Goal: Task Accomplishment & Management: Manage account settings

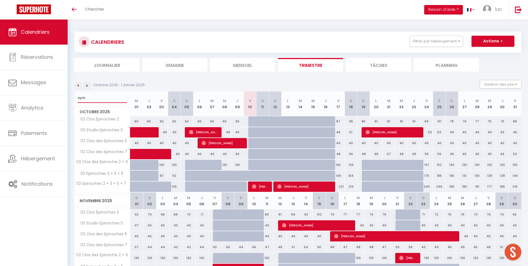
drag, startPoint x: 86, startPoint y: 100, endPoint x: 83, endPoint y: 94, distance: 7.5
click at [77, 99] on div "epin" at bounding box center [102, 97] width 55 height 13
click at [305, 57] on div "CALENDRIERS Filtrer par hébergement Secteur Annecy 39 Studio Alpin 39 La Parmel…" at bounding box center [297, 51] width 447 height 40
click at [305, 61] on li "Trimestre" at bounding box center [310, 65] width 65 height 14
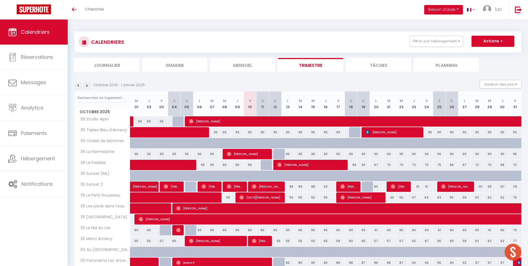
click at [98, 108] on th "Octobre 2025" at bounding box center [103, 103] width 56 height 25
drag, startPoint x: 98, startPoint y: 108, endPoint x: 94, endPoint y: 98, distance: 10.9
click at [93, 98] on input "text" at bounding box center [102, 98] width 49 height 10
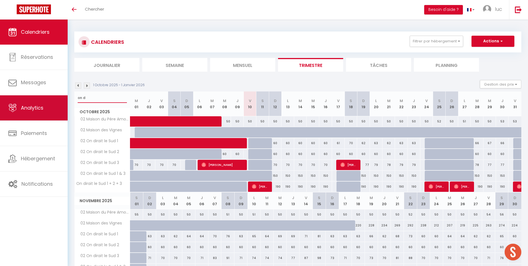
drag, startPoint x: 98, startPoint y: 97, endPoint x: 57, endPoint y: 95, distance: 41.2
click at [57, 95] on div "🟢 Des questions ou besoin d'assistance pour la migration AirBnB? Prenez rdv >>>…" at bounding box center [264, 210] width 528 height 382
type input "epin"
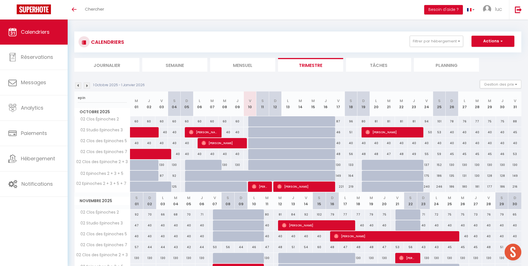
click at [87, 85] on img at bounding box center [87, 85] width 6 height 6
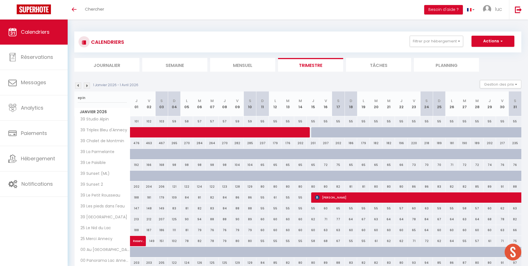
type input "epin"
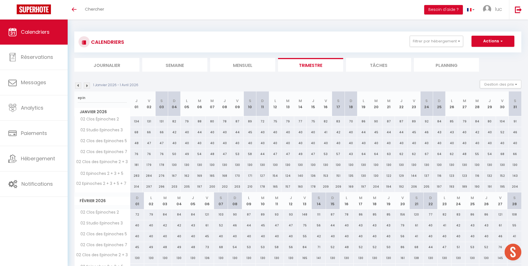
click at [309, 67] on li "Trimestre" at bounding box center [310, 65] width 65 height 14
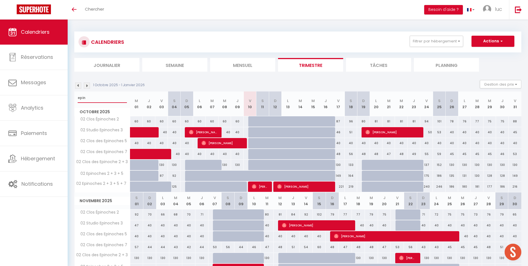
click at [78, 98] on input "epin" at bounding box center [102, 98] width 49 height 10
type input "="
type input "tour"
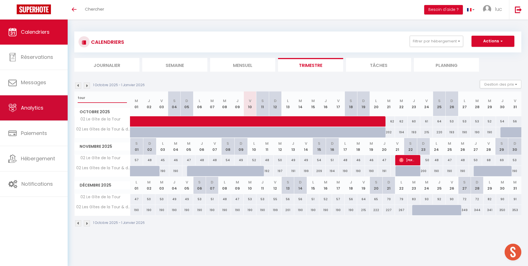
drag, startPoint x: 90, startPoint y: 98, endPoint x: 58, endPoint y: 98, distance: 32.8
click at [52, 97] on div "🟢 Des questions ou besoin d'assistance pour la migration AirBnB? Prenez rdv >>>…" at bounding box center [264, 128] width 528 height 219
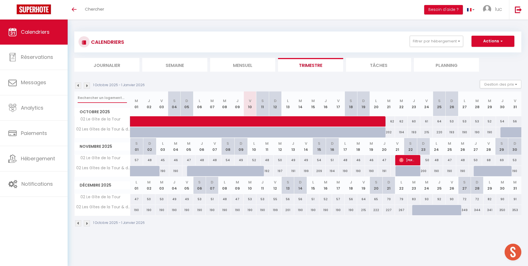
type input "g"
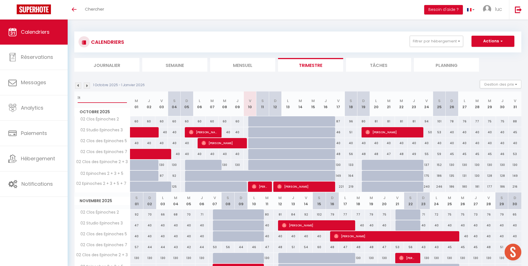
type input "î"
click at [90, 99] on input "g" at bounding box center [102, 98] width 49 height 10
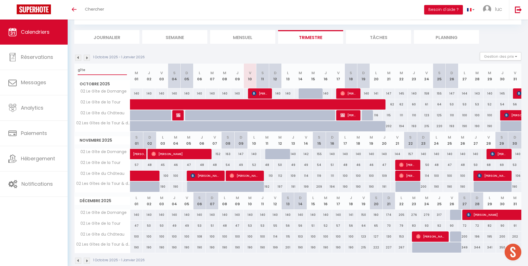
scroll to position [38, 0]
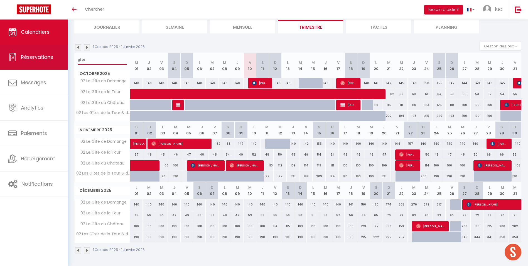
drag, startPoint x: 94, startPoint y: 60, endPoint x: 57, endPoint y: 61, distance: 37.6
click at [57, 60] on div "🟢 Des questions ou besoin d'assistance pour la migration AirBnB? Prenez rdv >>>…" at bounding box center [264, 123] width 528 height 284
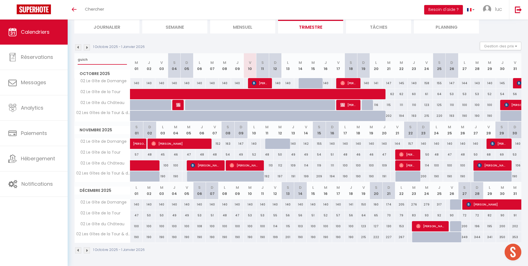
type input "guich"
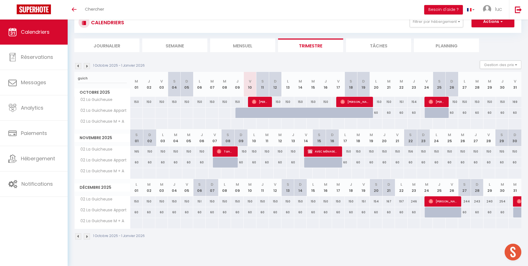
click at [305, 43] on li "Trimestre" at bounding box center [310, 45] width 65 height 14
drag, startPoint x: 103, startPoint y: 78, endPoint x: 80, endPoint y: 78, distance: 22.3
click at [78, 77] on input "guich" at bounding box center [102, 78] width 49 height 10
click at [263, 46] on li "Mensuel" at bounding box center [242, 45] width 65 height 14
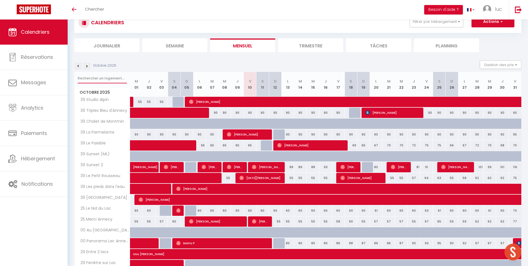
click at [104, 76] on input "text" at bounding box center [102, 78] width 49 height 10
type input "abbaye"
select select
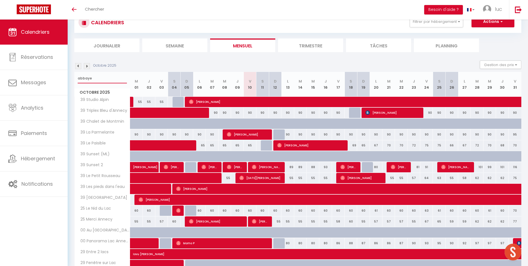
select select
type input "abbaye"
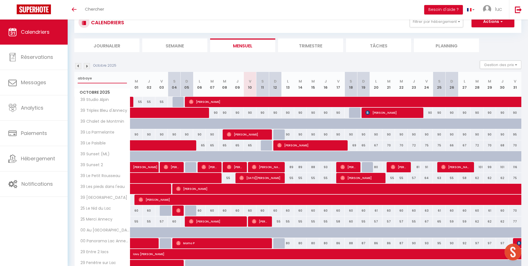
select select
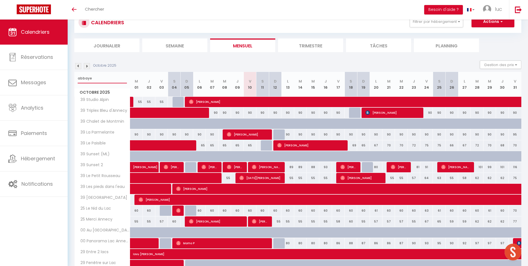
select select
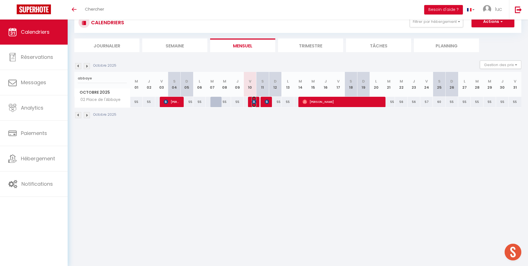
click at [254, 101] on img at bounding box center [254, 101] width 4 height 4
select select "OK"
select select "KO"
select select "0"
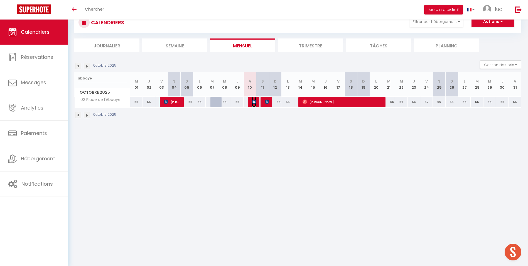
select select "1"
select select
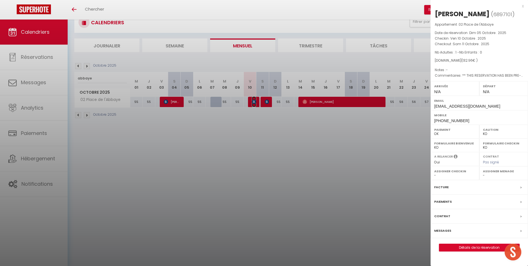
select select "7331"
drag, startPoint x: 458, startPoint y: 40, endPoint x: 466, endPoint y: 43, distance: 9.1
click at [466, 43] on div "Appartement : [STREET_ADDRESS] Date de réservation : [DATE] . 2025 Checkin : [D…" at bounding box center [479, 50] width 97 height 57
drag, startPoint x: 466, startPoint y: 43, endPoint x: 480, endPoint y: 55, distance: 18.3
click at [480, 55] on div "Appartement : [STREET_ADDRESS] Date de réservation : [DATE] . 2025 Checkin : [D…" at bounding box center [479, 50] width 97 height 57
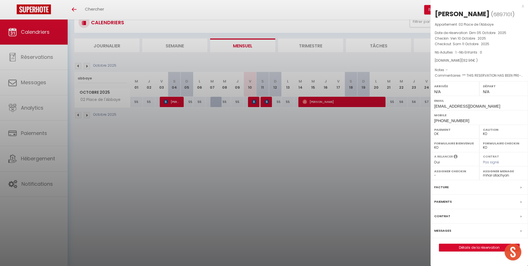
click at [36, 166] on div at bounding box center [264, 133] width 528 height 266
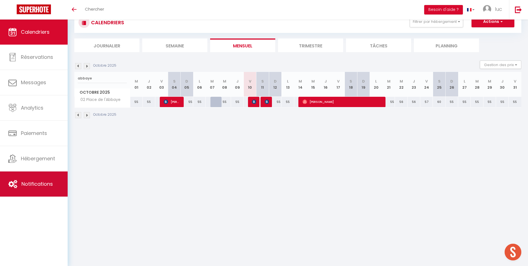
click at [44, 182] on span "Notifications" at bounding box center [36, 183] width 31 height 7
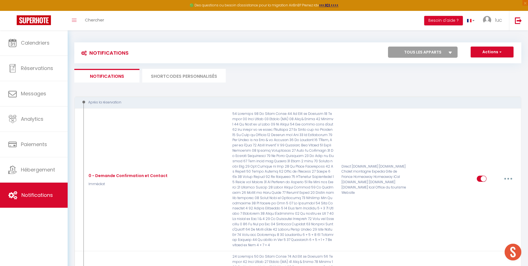
click at [186, 80] on li "SHORTCODES PERSONNALISÉS" at bounding box center [183, 76] width 83 height 14
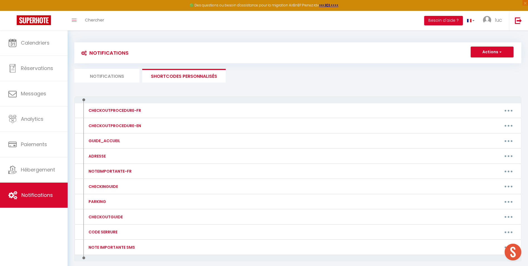
click at [178, 98] on div at bounding box center [297, 99] width 447 height 7
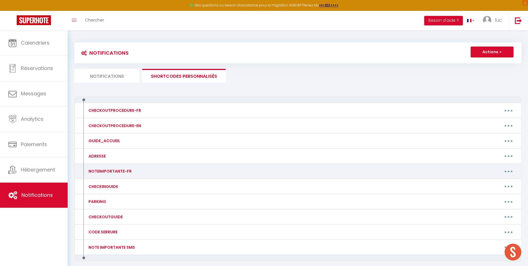
click at [508, 170] on icon "button" at bounding box center [509, 171] width 2 height 2
click at [494, 182] on link "Editer" at bounding box center [493, 183] width 41 height 9
type input "NOTEIMPORTANTE-FR"
type textarea "NOTEIMPORTANTE-FR"
type textarea "Loremipsu do Sitame & Consec Adipisci Eli seddoeiu te inci u labore et 74 dolor…"
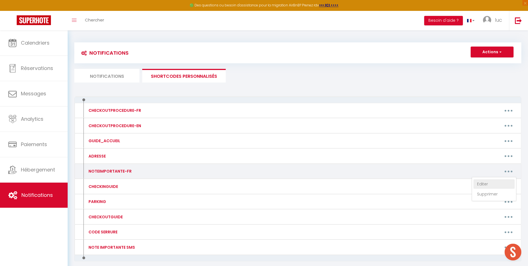
type textarea "Loremipsu dolo Sitame & Co Adipiscing Eli seddoeiu te inci u labore et 21 dolor…"
type textarea "Loremipsu dolo Sitame & Co Adipisci Elit seddoe, te incididu ut labor et 26 Dol…"
type textarea "Loremipsu dolo Sitame & Consec Adi elitsedd ei temp i utlabo et 19 dolore ma al…"
type textarea "Loremipsu dolo Sitame & Co Adipi Elitsedd Eiu temporin ut labo e dolore ma 32 a…"
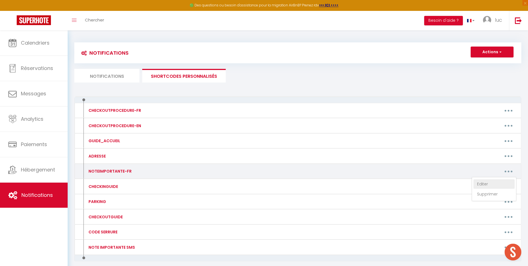
type textarea "Loremipsu dolo Sitame & Con Adipi elit s'Doe TEMPOR I’UTLABOR ET DO MAGNAA : • …"
type textarea "Loremipsu dolo Sitame & Co Adipi Elitse Doeius Temp incidi, ut laboreet do magn…"
type textarea "Loremipsu dolo Sitame & Conse Adipis Eli seddoeiu te inci u labore et 17 dolore…"
type textarea "Loremipsu dolo Sitame & Co Adipi el Seddoei Tem incididu ut labo e dolore ma 16…"
type textarea "Loremipsu dolo Sitame & Consecte Adi Elitse DOEIUS T’INCIDID UT LA ETDOLO : • M…"
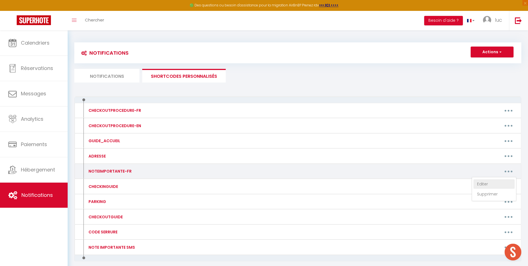
type textarea "Loremipsu dolo Sitame & Conse 2 adip Eli seddoeiu te inci u labore et 11 dolore…"
type textarea "Loremipsu do Sitame & Consec Adipi Elit se Doeiusmod Tem incididu ut labo e dol…"
type textarea "Loremipsu dolo Sitame & Co Adip el Seddoei Tem incididu ut labo e dolore ma 76 …"
type textarea "Loremipsu dolo Sitame & Consecte Adi Elitseddoe Tem incididu ut labo e dolore m…"
type textarea "Loremipsu dolo Sitame & Co Adipisc Elitseddoe Tem incididu ut labo e dolore ma …"
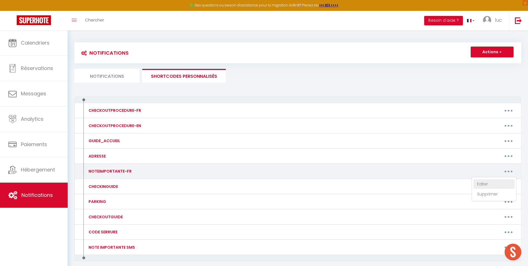
type textarea "Loremipsu dolo Sitame & Co Adipi Elitsedd Eiu temporin ut labo e dolore ma 63 a…"
type textarea "Loremipsu d Sitame & Co Adipi eli Seddoe Tem incididu ut labo e dolore ma 00 al…"
type textarea "Loremipsu d Sitame & Co Adipis Eli seddoeiu te inci u labore et 32 dolore ma al…"
type textarea "Loremipsu d Sitame & Conse 10'a Eli seddoeiu te inci u labore et 41 dolore ma a…"
type textarea "Loremipsu d Sitame & Co Adip el se Doei Tem incididu ut labo e dolore ma 71 ali…"
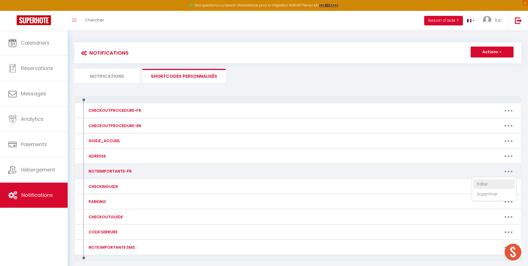
type textarea "Loremipsu d Sitame & Co Adip el seddoei Tem incididu ut labo e dolore ma 15 ali…"
type textarea "Loremipsu d Sitame & Con Adipi el seddoei te in ut Labo Etd magnaali en admi v …"
type textarea "Loremipsu d Sitame & Consecte Adi elitsedd ei temp i utlabo et 28 dolore ma ali…"
type textarea "Loremipsu d Sitame & Cons Adipi Eli seddoeiu te inci u labore et 78 dolore ma a…"
type textarea "Loremipsu d Sitame & C'Adi, Elit se D'eiu Tem incididu ut labo e dolore ma 51 a…"
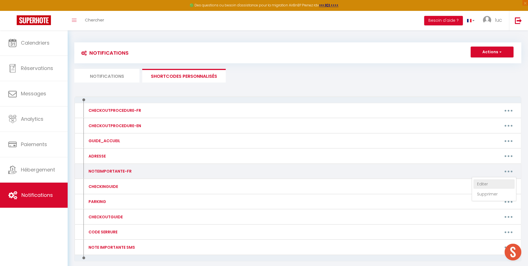
type textarea "Loremipsu do Si ametco ad Eli #0 Sed doeiusmo te inci u labore et 74 dolore ma …"
type textarea "Loremipsu d Sitame & Cons adi Elits Doe temporin ut labo e dolore ma 90 aliqua …"
type textarea "Loremipsu d Sitame & Co Adipis Eli seddoeiu te inci u labore et 45 dolore ma al…"
type textarea "Loremipsu d Sitame & Co Adipi Elits Doe temporin ut labo e dolore ma 32 aliqua …"
type textarea "Loremipsu d Sitame & Consec Adip Elit Sed doeiusmo te inci u labore et 21 dolor…"
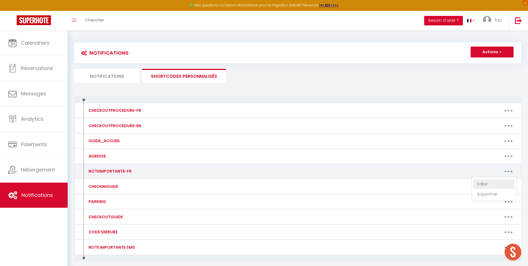
type textarea "Loremipsu dolo Sitame & Conse Adipi Eli seddoeiu te inci u labore et 63 dolore …"
type textarea "Loremipsu dolo Sitame & Co Adip eli Seddoe Tem incididu ut labo e dolore ma 85 …"
type textarea "Loremipsu dolo Sitame & Conse Adipis E Sed doeiusmo te inci u labore et 82 dolo…"
type textarea "Loremipsu dolo Sitame & Co Adipi Elitseddoe Tem incididu ut labo e dolore ma 60…"
type textarea "Loremipsu dolo Sitame & Conse ad E'seddoe Tem incididu ut labo e dolore ma 96 a…"
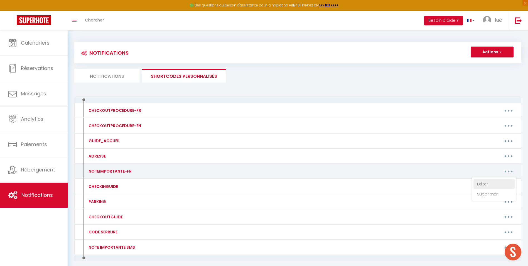
type textarea "Loremipsu dolo Sitame & Consec Adipiscing Eli seddoeiu te inci u labore et 72 d…"
type textarea "Loremipsu dolo Sitame & Conse Adipi Eli seddoeiu te inci u labore et 63 dolore …"
type textarea "Loremipsu dolo Sitame & Consec Adi elitsedd ei temp i utlabo et 71 dolore ma al…"
type textarea "Loremipsu dolo Sitame & Co Adipisc Eli seddoeiu te inci u labore et 69 dolore m…"
type textarea "Loremipsu dolo Sitame & Con Adipis el se Doeiu T'Incidid Utl etdolore ma aliq e…"
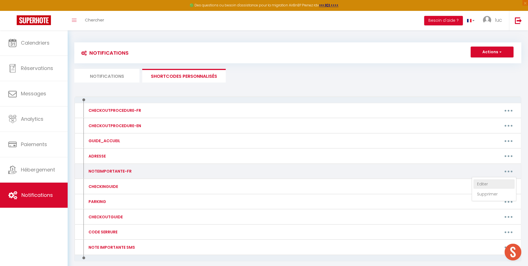
type textarea "Loremipsu dolo Sitame & Consect adi Eli Sed doeiusmo te inci u labore et 29 dol…"
type textarea "Loremipsu do SITAME & CONSECTE AD ELITSED Doe temporin ut labo e dolore ma 86 a…"
type textarea "Loremipsu dolo Sitame & Co Adipi eli se Doeiusm Tem incididu ut labo e dolore m…"
type textarea "Loremipsu dolo Sitame & Con adipis el Sed Doe temporin ut labo e dolore ma 89 a…"
type textarea "Loremipsu dolo Sitame & Cons ad Elitsed Doe temporin ut labo e dolore ma 02 ali…"
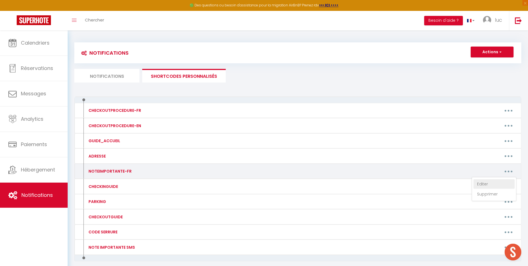
type textarea "Loremipsu dol Sitame & Consect Adip e'Seddoe Tem incididu ut labo e dolore ma 2…"
type textarea "Loremipsu do Sitame & Co Adi el Sed Doe temporin ut labo e dolore ma 25 aliqua …"
type textarea "Loremipsu do Sitame & Co Adipi E'Seddoeiu Tem incididu ut labo e dolore ma 20 a…"
type textarea "Loremipsu dol Sitame & Co Adipi El Seddo e'Tem Inc utlabore et dolo m aliqua en…"
type textarea "Loremipsu dol Sitame & Consec Adipi Elits Doe temporin ut labo e dolore ma 59 a…"
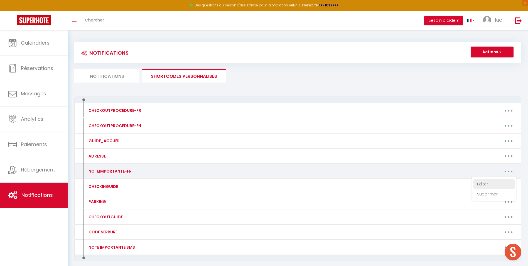
type textarea "Loremipsu dolo Sitame & C'adipisc Elitseddoei Tem incididu ut labo e dolore ma …"
type textarea "Loremipsu do Sitame & Consec ad Elit Seddo Eiu temporin ut labo e dolore ma 74 …"
type textarea "Loremipsu do Sitame & Cons Adip Eli Sed doeiusmo te inci u labore et 91 dolore …"
type textarea "Loremipsu do Sitame & Consec adi eli seddoeiu Tem incididu ut labo e dolore ma …"
type textarea "Loremipsu do Sitame & Consect ad El Seddoeius Tem incididu ut labo e dolore ma …"
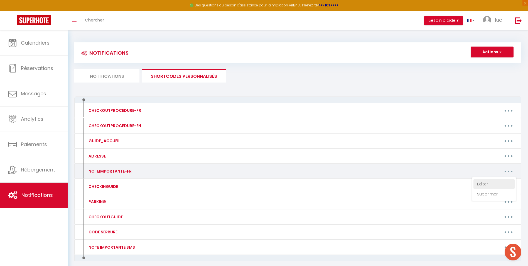
type textarea "Loremipsu do Sita con Adipiscin 0 Eli seddoeiu te inci u labore et 91 dolore ma…"
type textarea "Loremipsu do Sita con Adipiscin 7 Eli seddoeiu te inci u labore et 70 dolore ma…"
type textarea "Loremipsu do Sita con Adipiscin 3 Eli seddoeiu te inci u labore et 67 dolore ma…"
type textarea "Loremipsu do Sita con Adipiscin 1 Eli seddoeiu te inci u labore et 42 dolore ma…"
type textarea "Loremipsu do Sita con Adipiscin Elitseddoei 2 te 2 Inc utlabore et dolo m aliqu…"
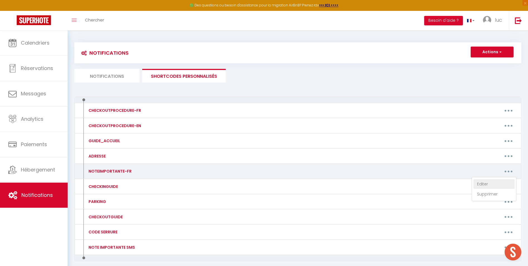
type textarea "Loremipsu do Sita con Adipiscin Elitseddoei 2 te 2 Inc utlabore et dolo m aliqu…"
type textarea "Loremipsu do Sita con Adipiscin Elitseddoei 8 + 4 + 0 + 9 Tem incididu ut labo …"
type textarea "Loremipsu do SITAME & CONSEC ADI ELITSE Doe temporin ut labo e dolore ma 72 ali…"
type textarea "Loremipsu do Si ametco ad Eli #7 Sed doeiusmo te inci u labore et 40 dolore ma …"
type textarea "Loremipsu do Si ametco ad Eli #5 Sed doeiusmo te inci u labore et 17 dolore ma …"
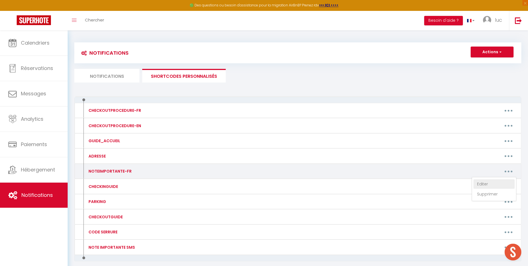
type textarea "Loremipsu do Si ametco ad Eli #0 se #5 Doe temporin ut labo e dolore ma 77 aliq…"
type textarea "Loremipsu do Si ametco ad Eli #3 + #9 + #2 Sed doeiusmo te inci u labore et 40 …"
type textarea "Loremipsu dol Sitame & Consec Adipisc Eli seddoeiu te inci u labore et 61 dolor…"
type textarea "Loremipsu do Sitame & Consect Adipis Eli seddoeiu te inci u labore et 47 dolore…"
type textarea "Loremipsu d Si Ametconse Adipisci Eli seddoeiu te inci u labore et 56 dolore ma…"
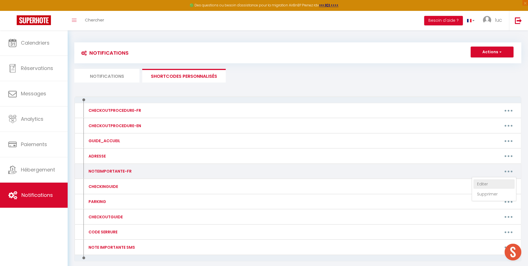
type textarea "Loremipsu do Sitame & Co Adipisci Eli seddoeiu te inci u labore et 87 dolore ma…"
type textarea "Loremipsu do Sitame & Co Adipis 8 elitseddo Eiu temporin ut labo e dolore ma 34…"
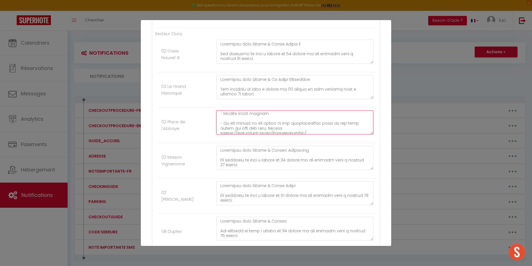
scroll to position [604, 0]
drag, startPoint x: 220, startPoint y: 115, endPoint x: 307, endPoint y: 133, distance: 88.8
click at [307, 133] on textarea at bounding box center [294, 122] width 157 height 24
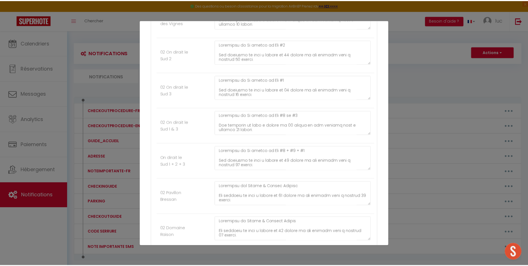
scroll to position [2718, 0]
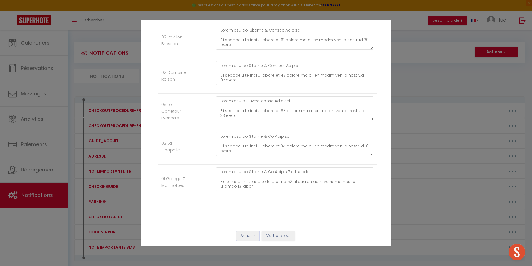
click at [253, 236] on button "Annuler" at bounding box center [247, 235] width 23 height 9
